Goal: Task Accomplishment & Management: Complete application form

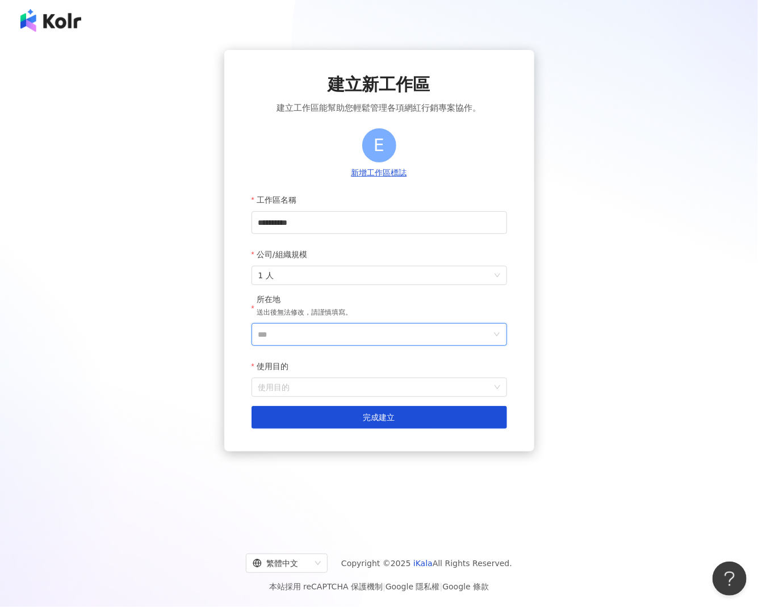
click at [401, 334] on input "***" at bounding box center [374, 334] width 233 height 22
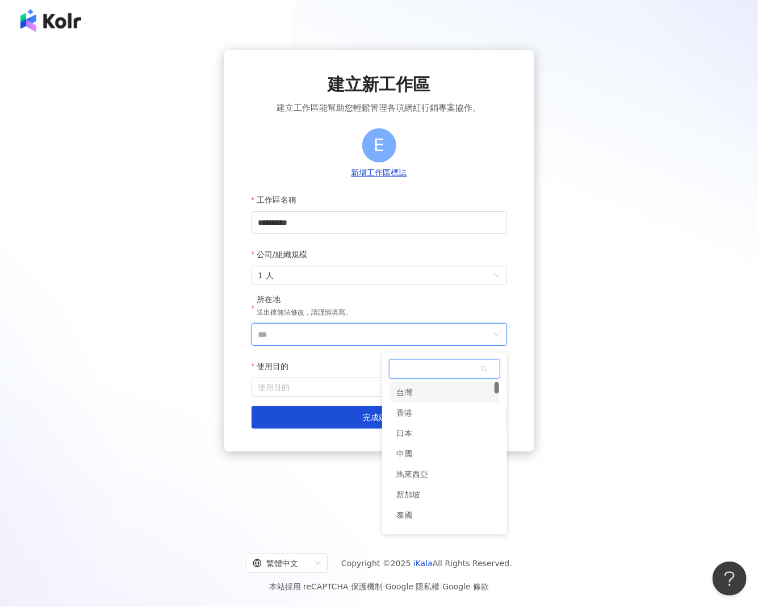
click at [405, 390] on div "台灣" at bounding box center [405, 392] width 16 height 20
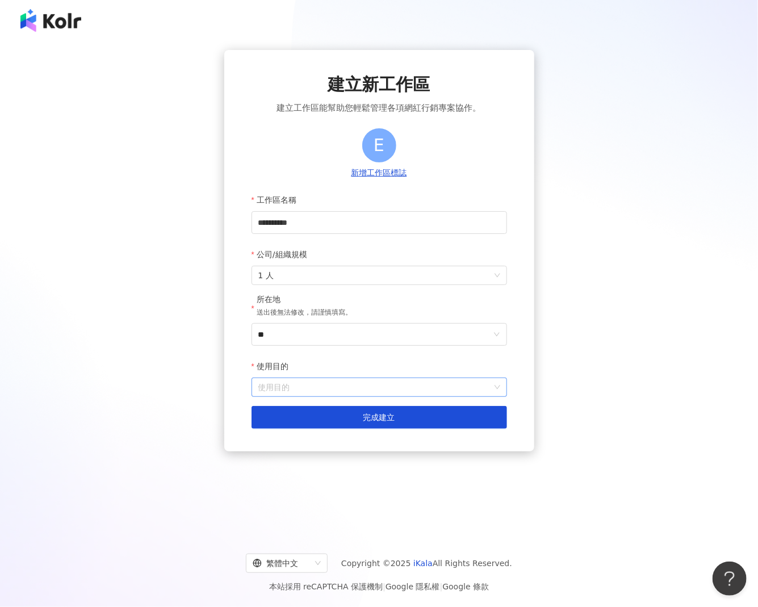
click at [335, 389] on input "使用目的" at bounding box center [379, 387] width 242 height 18
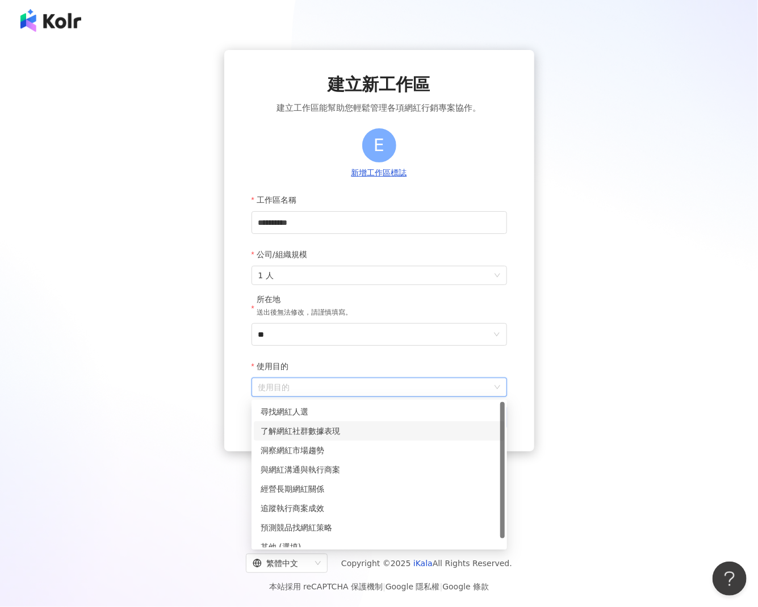
click at [308, 438] on div "了解網紅社群數據表現" at bounding box center [379, 430] width 251 height 19
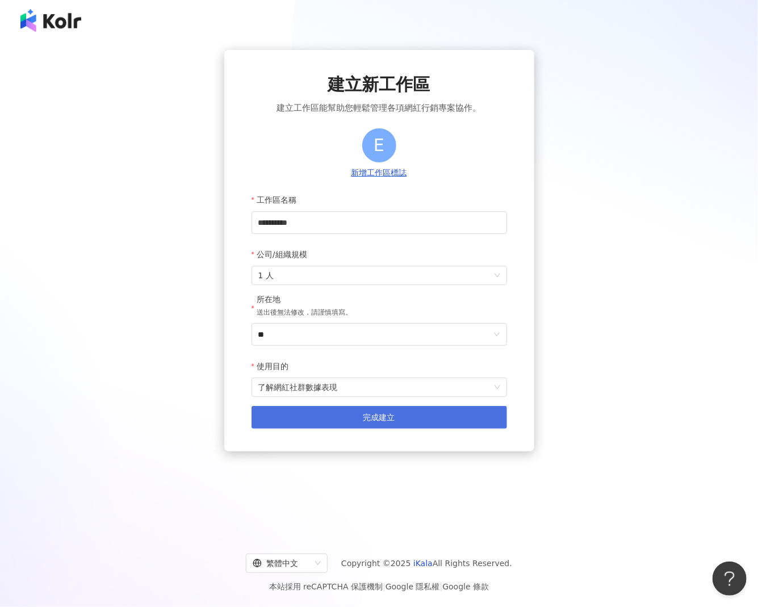
click at [324, 413] on button "完成建立" at bounding box center [378, 417] width 255 height 23
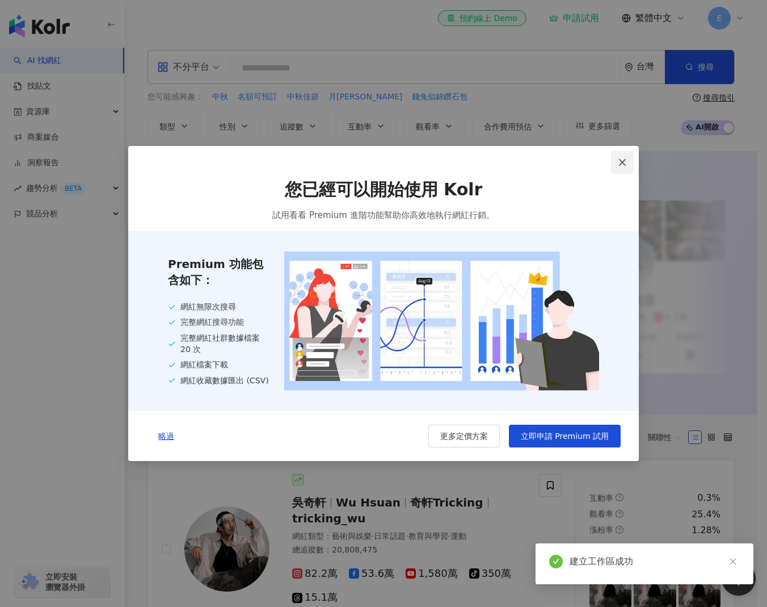
click at [621, 161] on icon "close" at bounding box center [622, 162] width 9 height 9
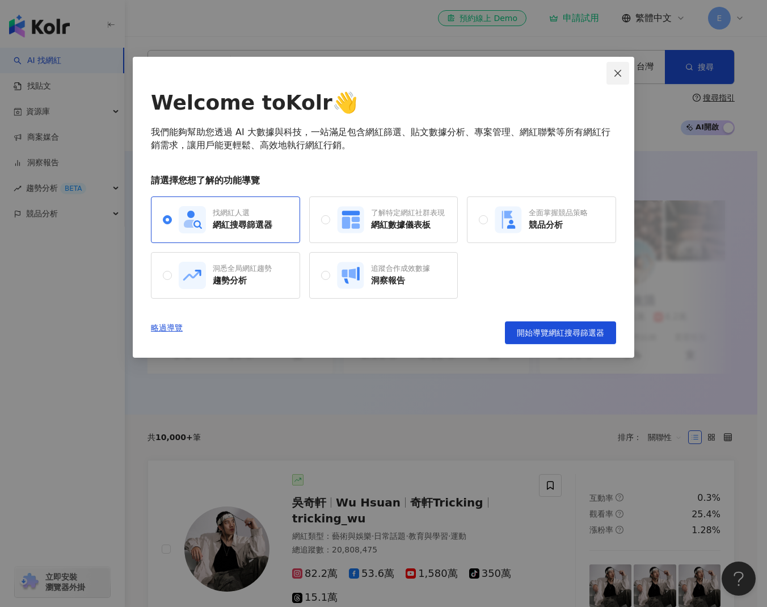
click at [617, 71] on icon "close" at bounding box center [617, 73] width 9 height 9
